Goal: Navigation & Orientation: Find specific page/section

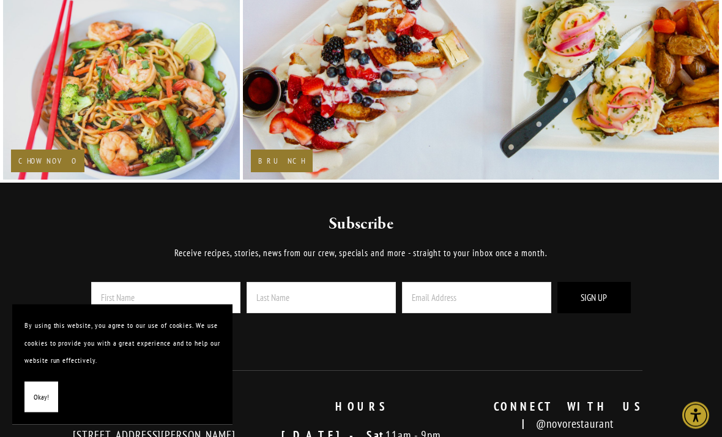
scroll to position [1802, 0]
click at [34, 413] on button "Okay!" at bounding box center [41, 396] width 34 height 31
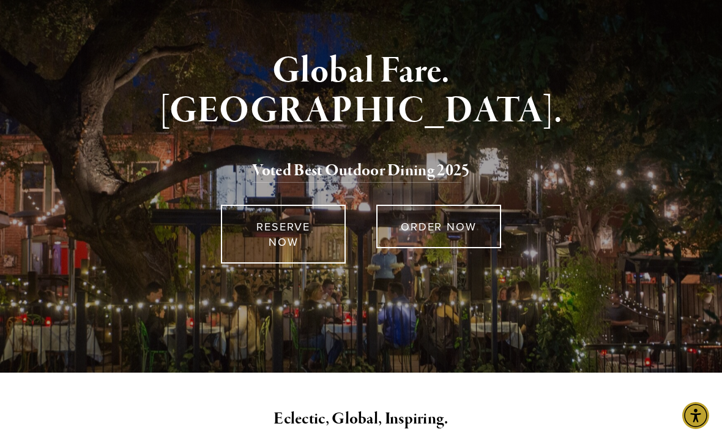
scroll to position [0, 0]
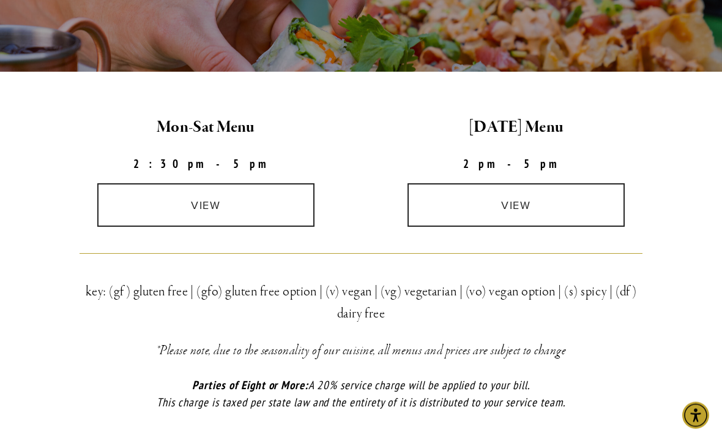
scroll to position [305, 0]
click at [236, 202] on link "view" at bounding box center [206, 204] width 218 height 43
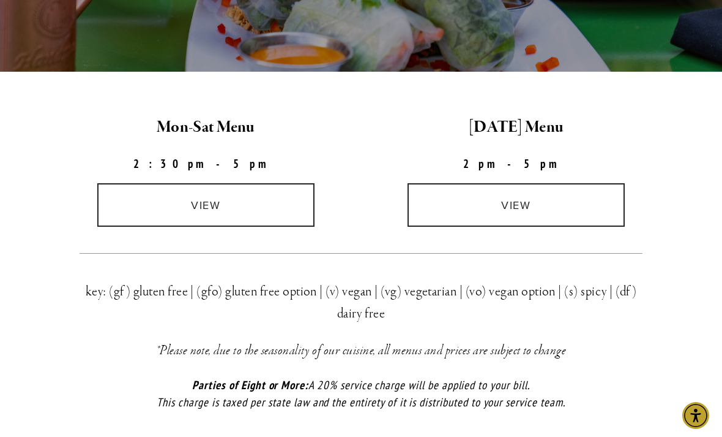
scroll to position [344, 0]
